Goal: Use online tool/utility

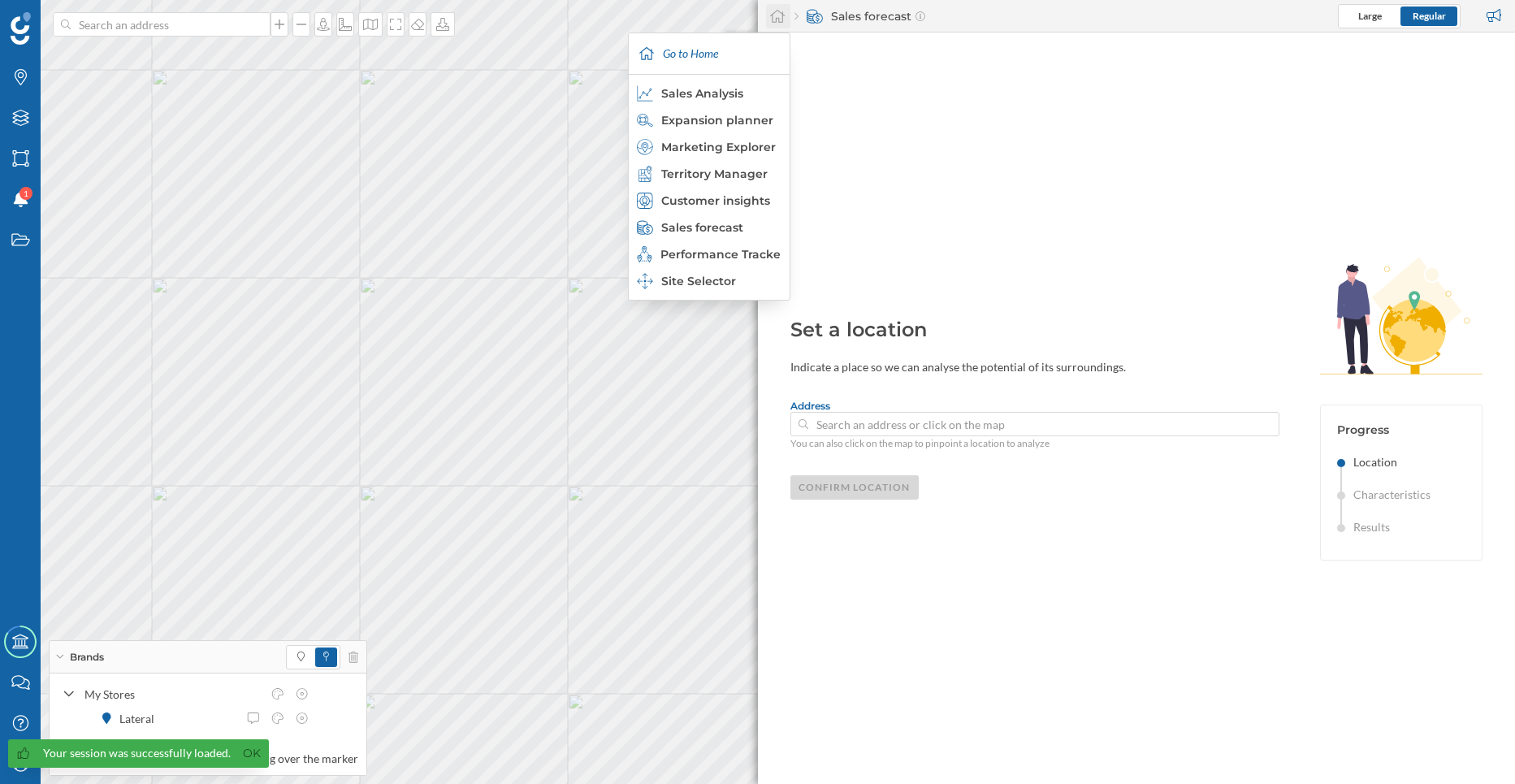
click at [775, 11] on icon at bounding box center [777, 15] width 16 height 14
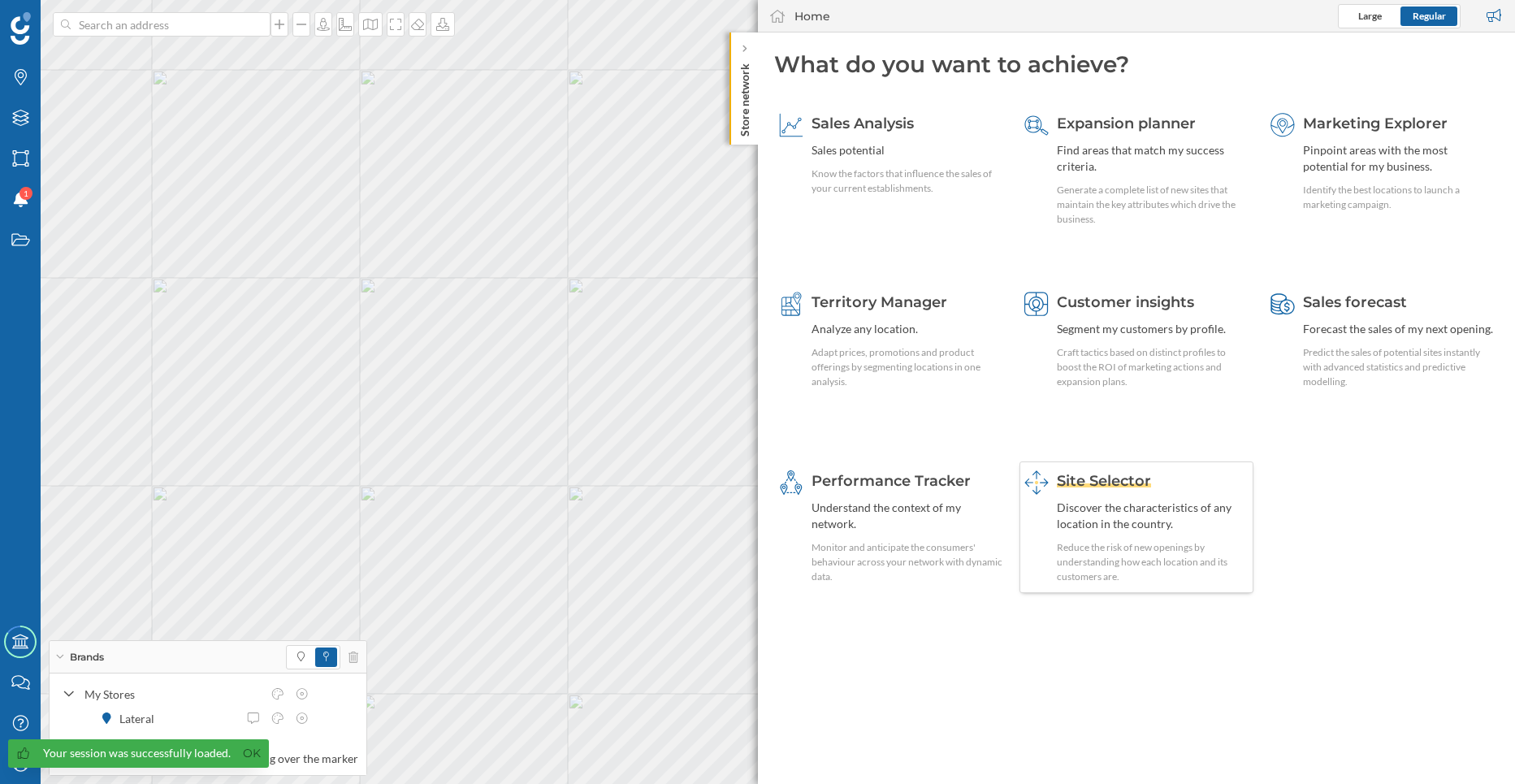
click at [1111, 533] on div "Site Selector Discover the characteristics of any location in the country. Redu…" at bounding box center [1153, 527] width 192 height 114
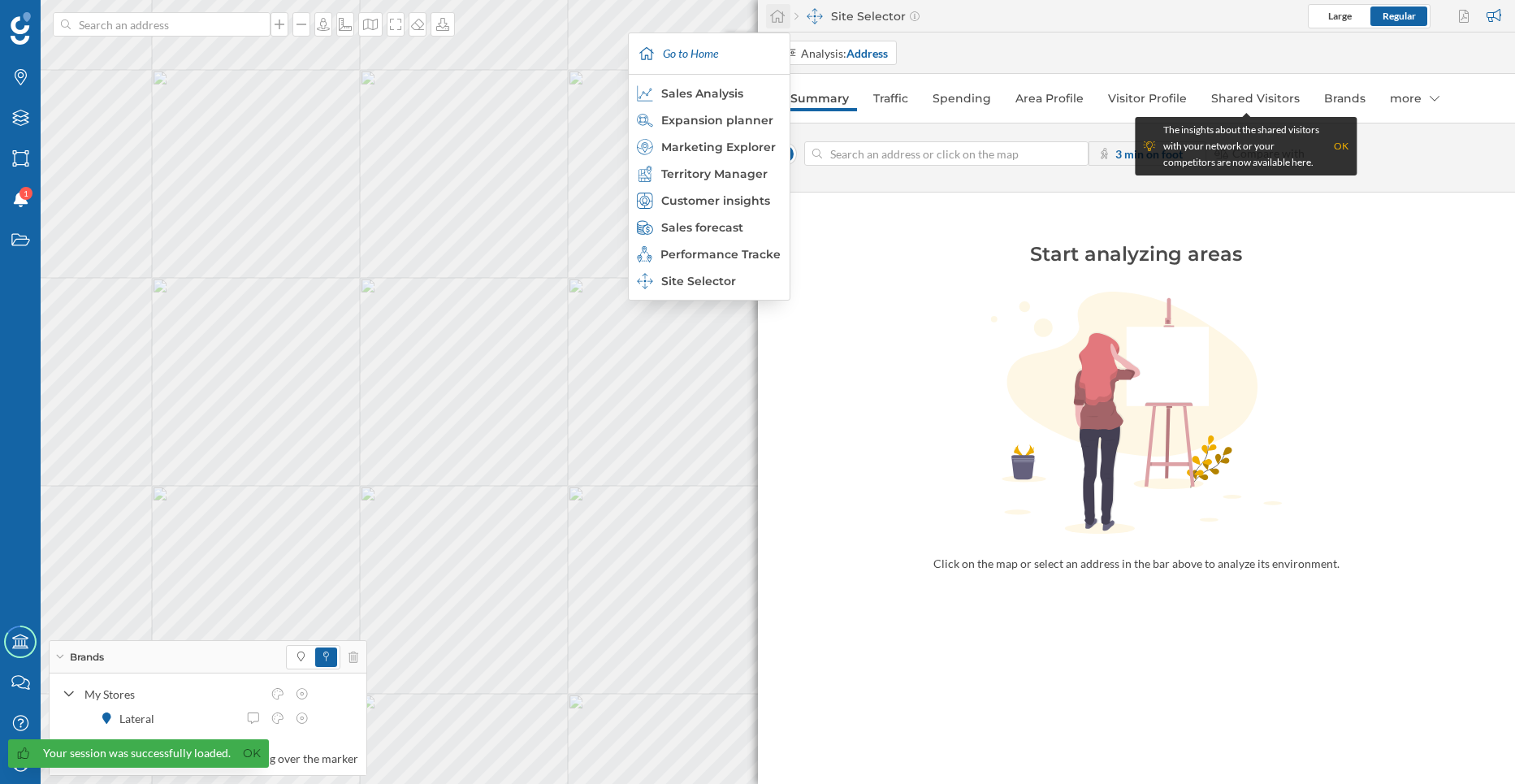
click at [770, 16] on icon at bounding box center [777, 15] width 16 height 14
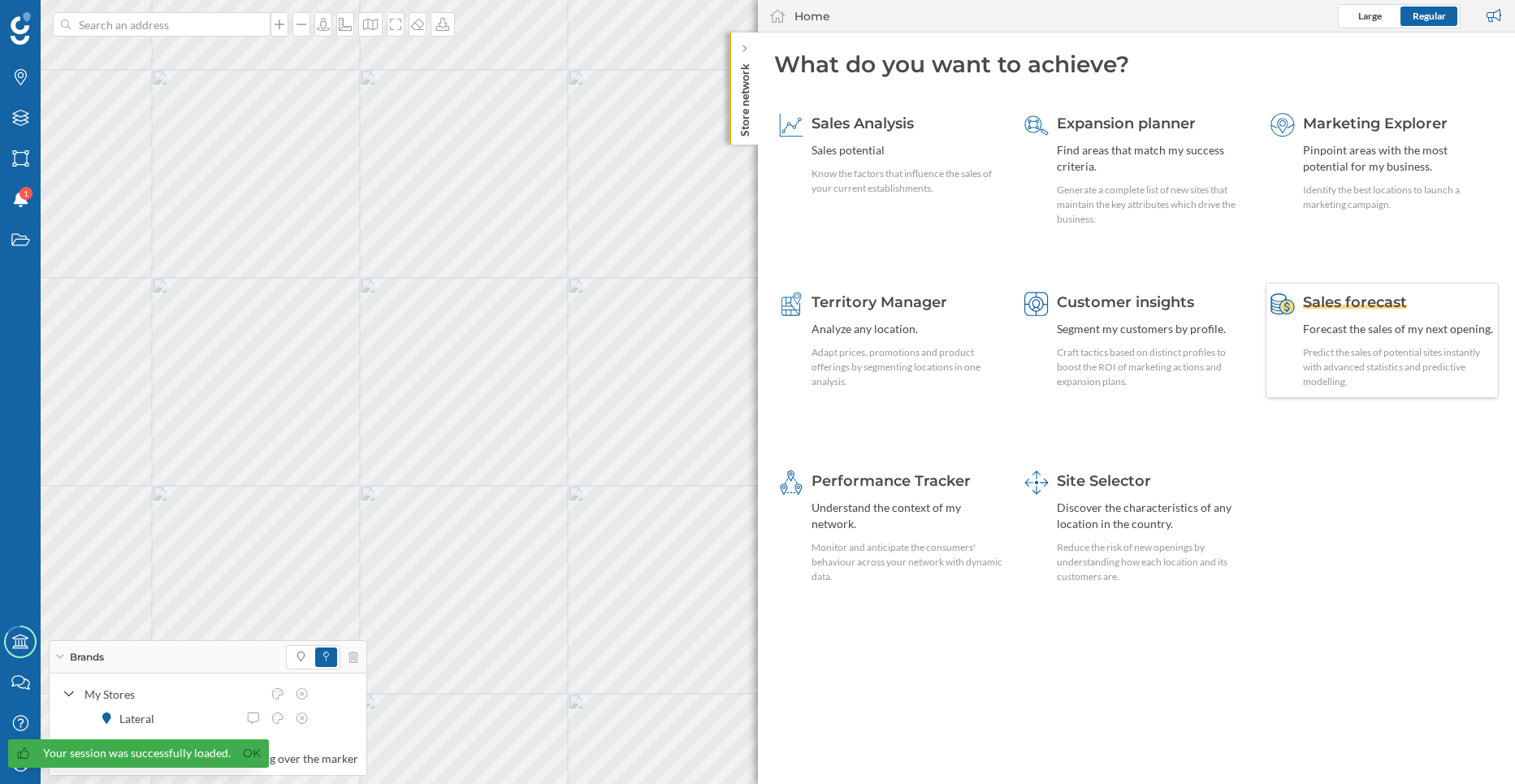
click at [1386, 325] on div "Forecast the sales of my next opening." at bounding box center [1398, 328] width 192 height 16
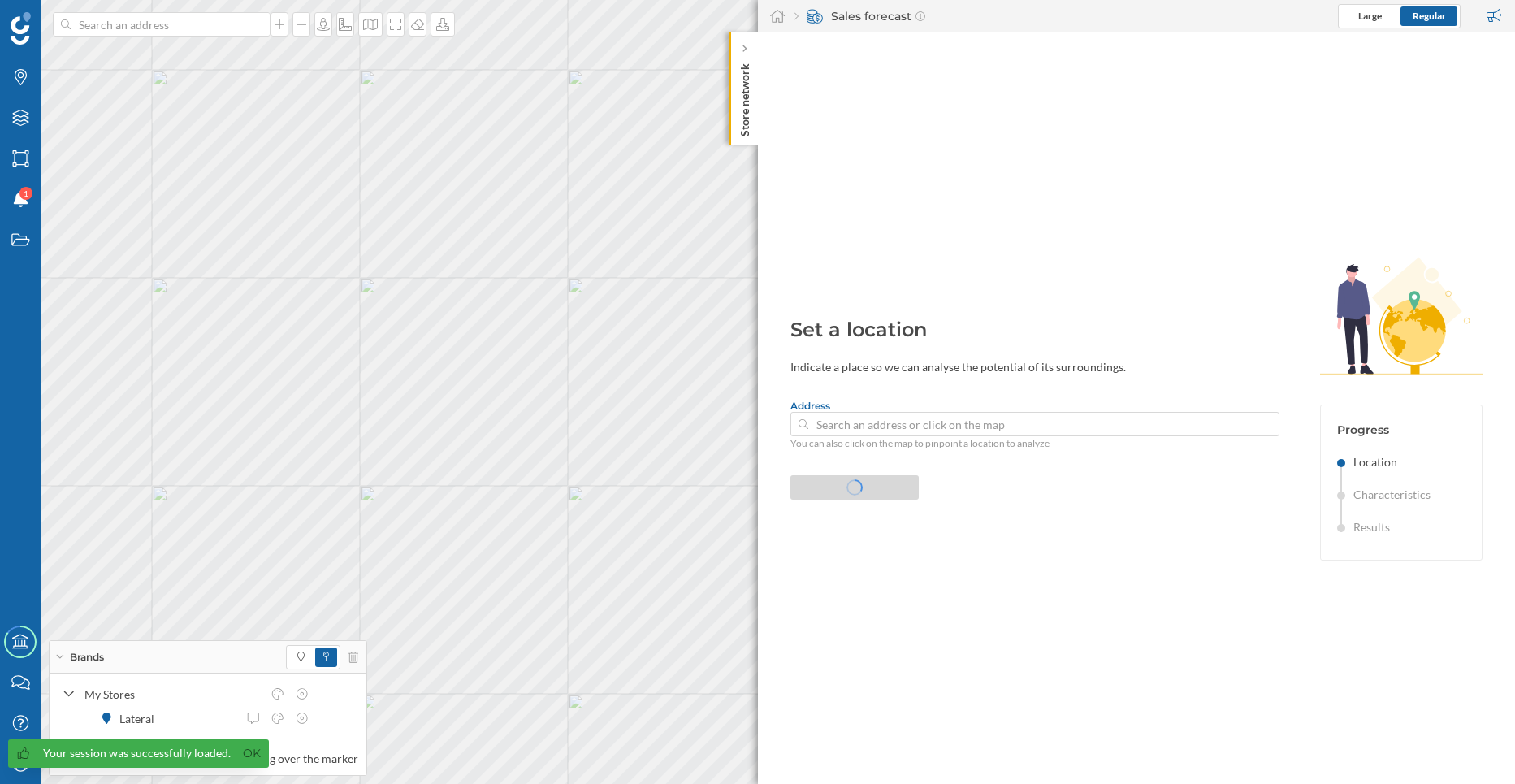
type input "[STREET_ADDRESS]"
click at [871, 482] on div "Confirm location" at bounding box center [855, 485] width 129 height 24
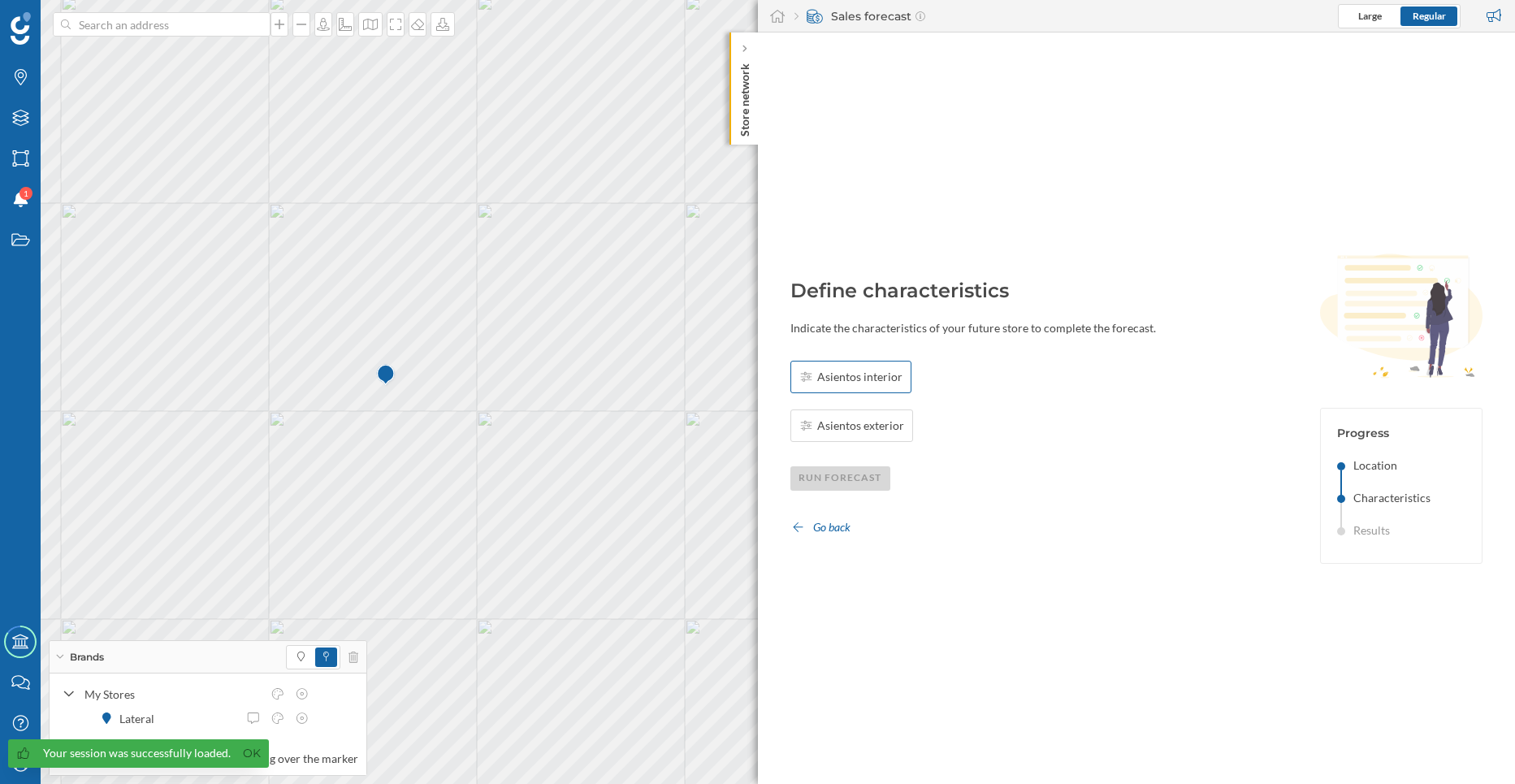
click at [858, 379] on span "Asientos interior" at bounding box center [860, 377] width 86 height 16
type input "50"
click at [837, 420] on span "Asientos exterior" at bounding box center [861, 425] width 87 height 16
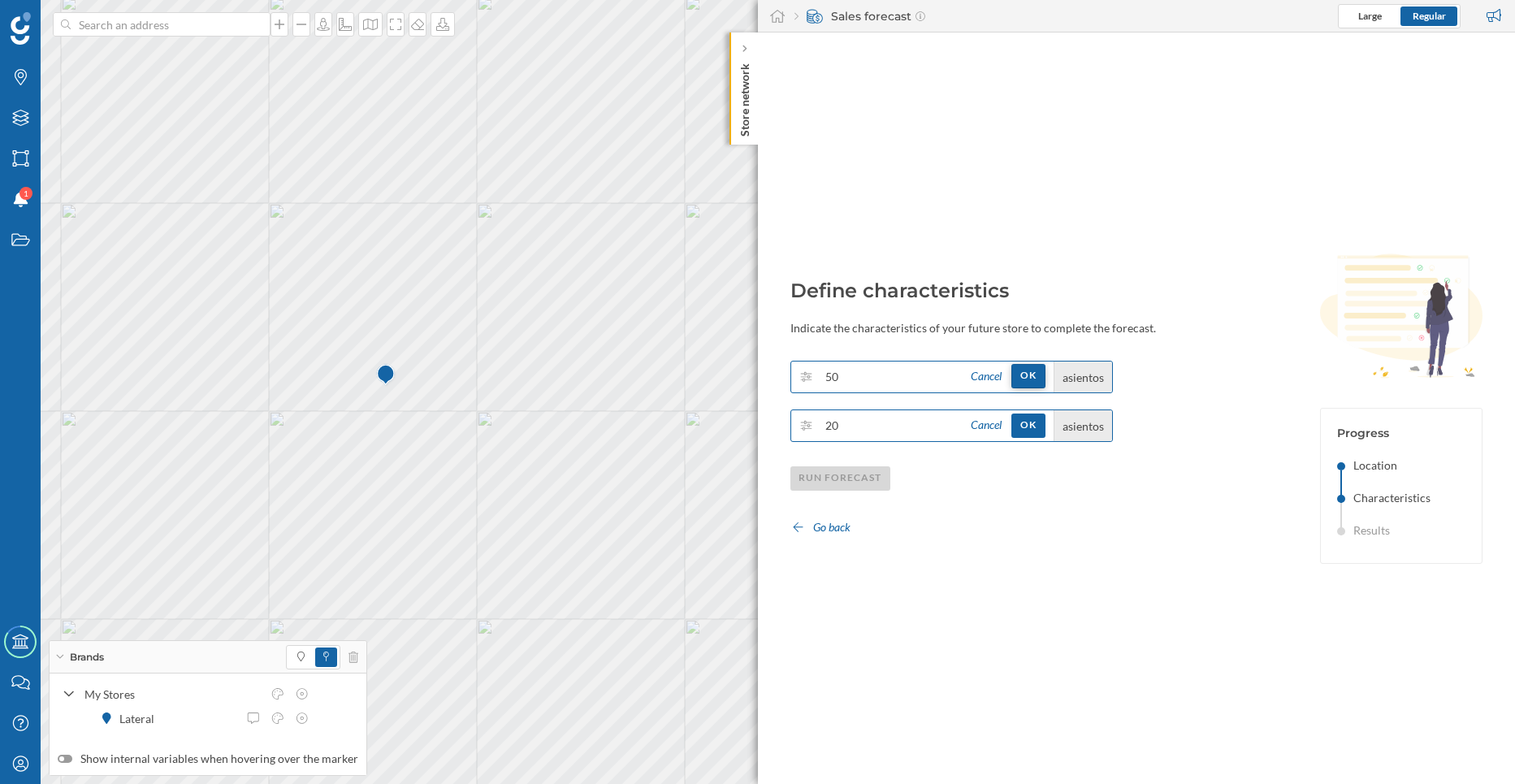
type input "20"
click at [1040, 369] on div "OK" at bounding box center [1028, 376] width 34 height 24
click at [1036, 423] on div "OK" at bounding box center [1028, 424] width 34 height 24
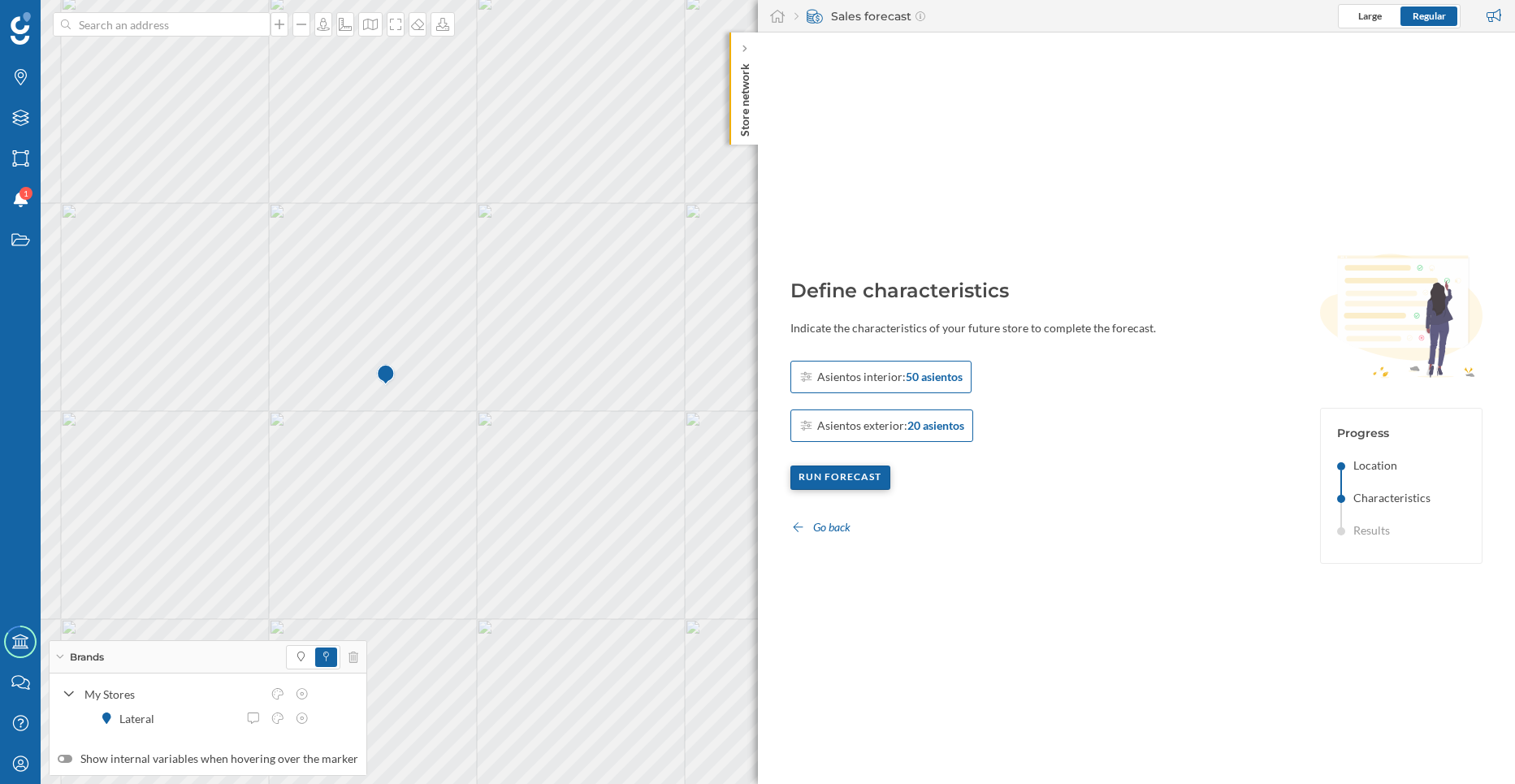
click at [858, 479] on div "Run forecast" at bounding box center [840, 477] width 101 height 24
